Goal: Obtain resource: Obtain resource

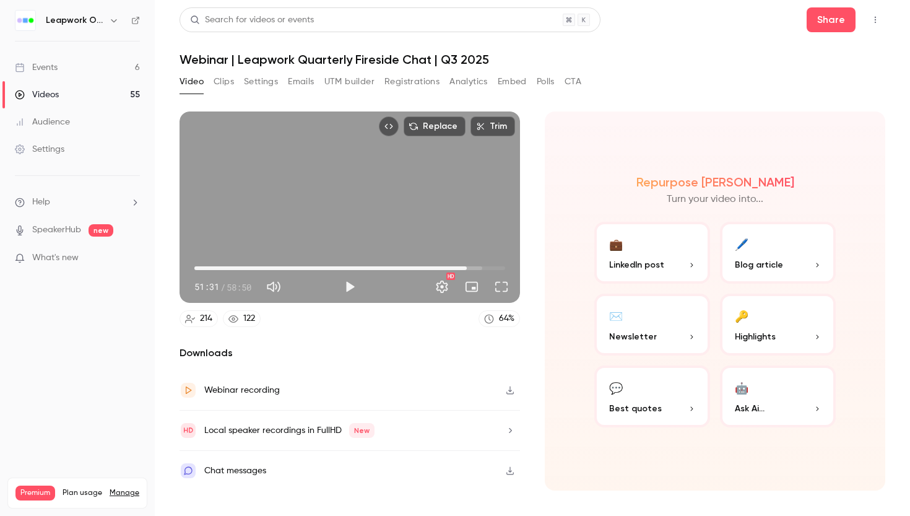
click at [289, 357] on h2 "Downloads" at bounding box center [350, 353] width 341 height 15
type input "******"
click at [258, 87] on button "Settings" at bounding box center [261, 82] width 34 height 20
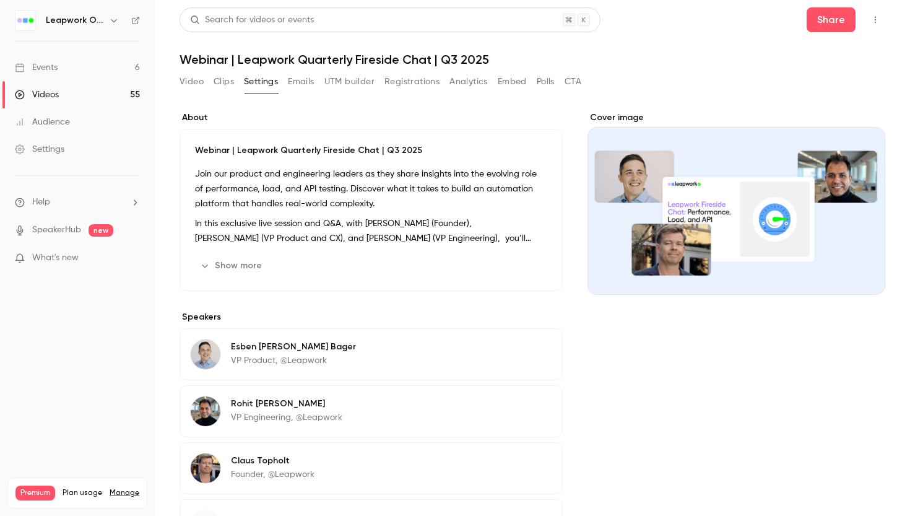
click at [456, 85] on button "Analytics" at bounding box center [469, 82] width 38 height 20
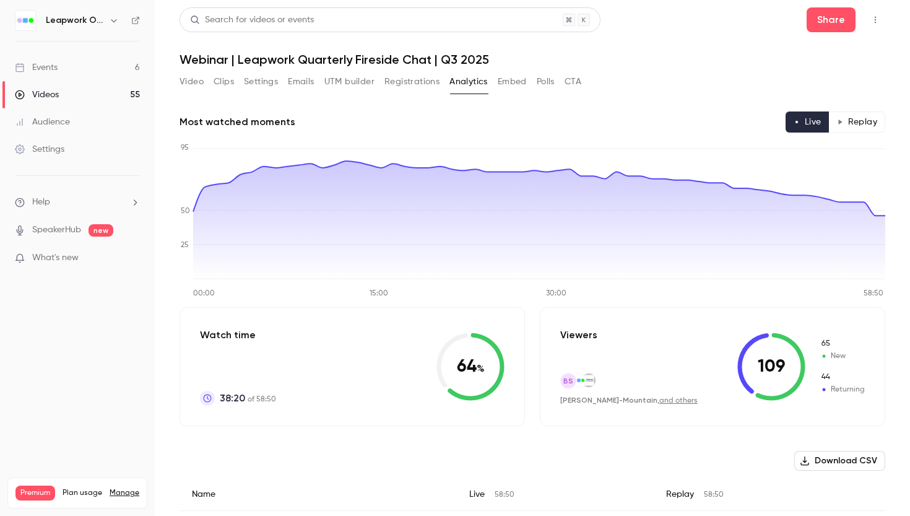
click at [263, 83] on button "Settings" at bounding box center [261, 82] width 34 height 20
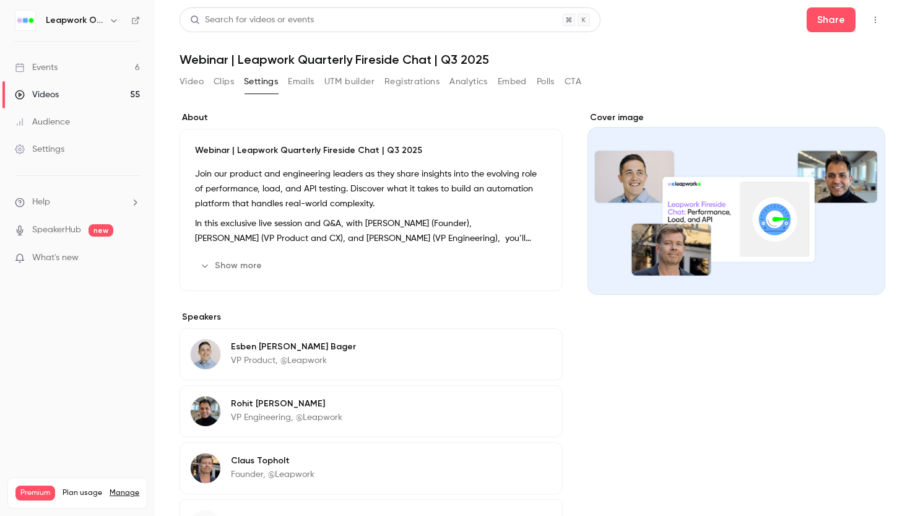
click at [228, 79] on button "Clips" at bounding box center [224, 82] width 20 height 20
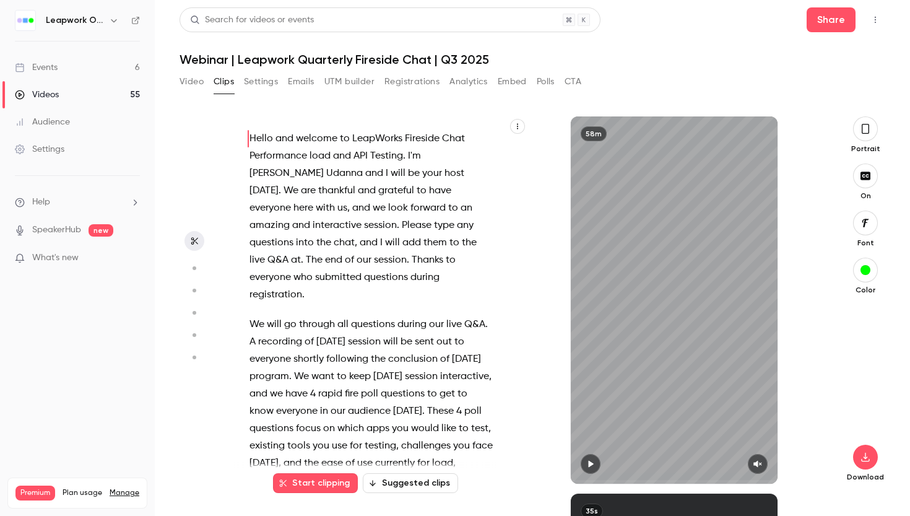
click at [519, 126] on icon "button" at bounding box center [517, 126] width 7 height 7
click at [468, 155] on div "Copy transcript" at bounding box center [467, 155] width 94 height 12
